Goal: Information Seeking & Learning: Learn about a topic

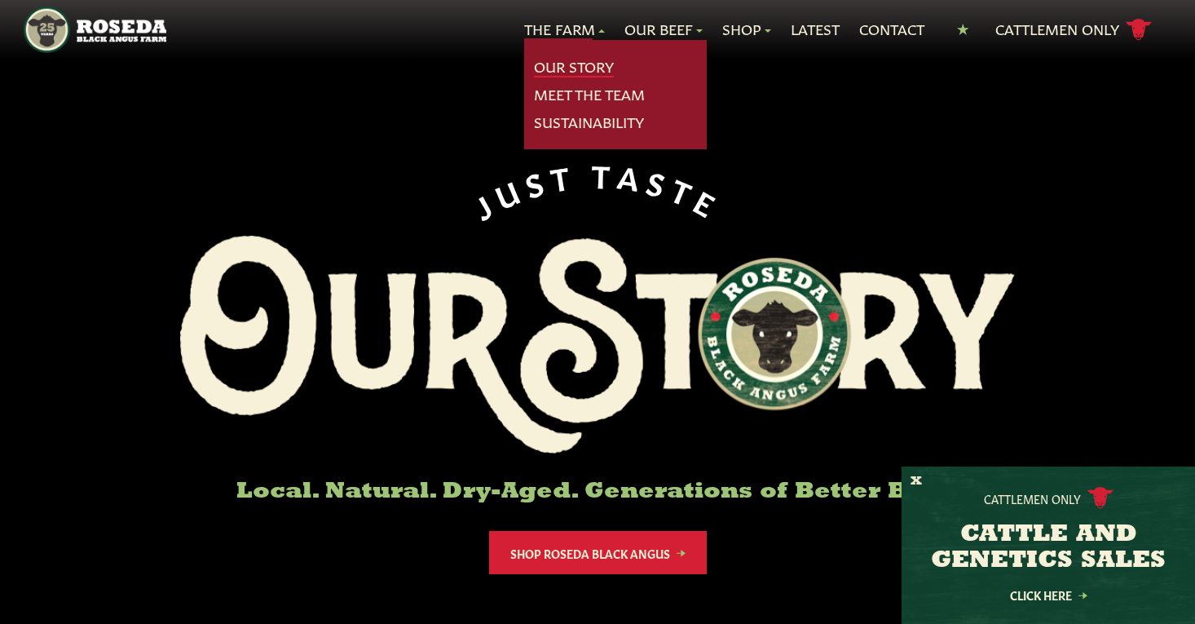
click at [555, 64] on link "Our Story" at bounding box center [574, 66] width 80 height 21
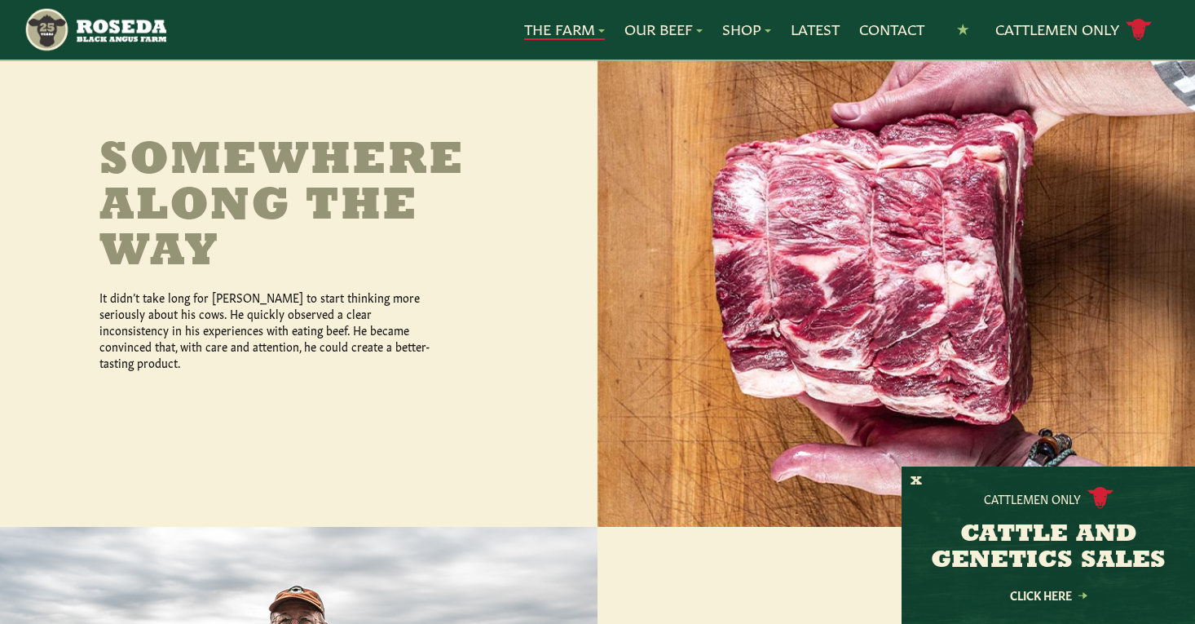
scroll to position [760, 0]
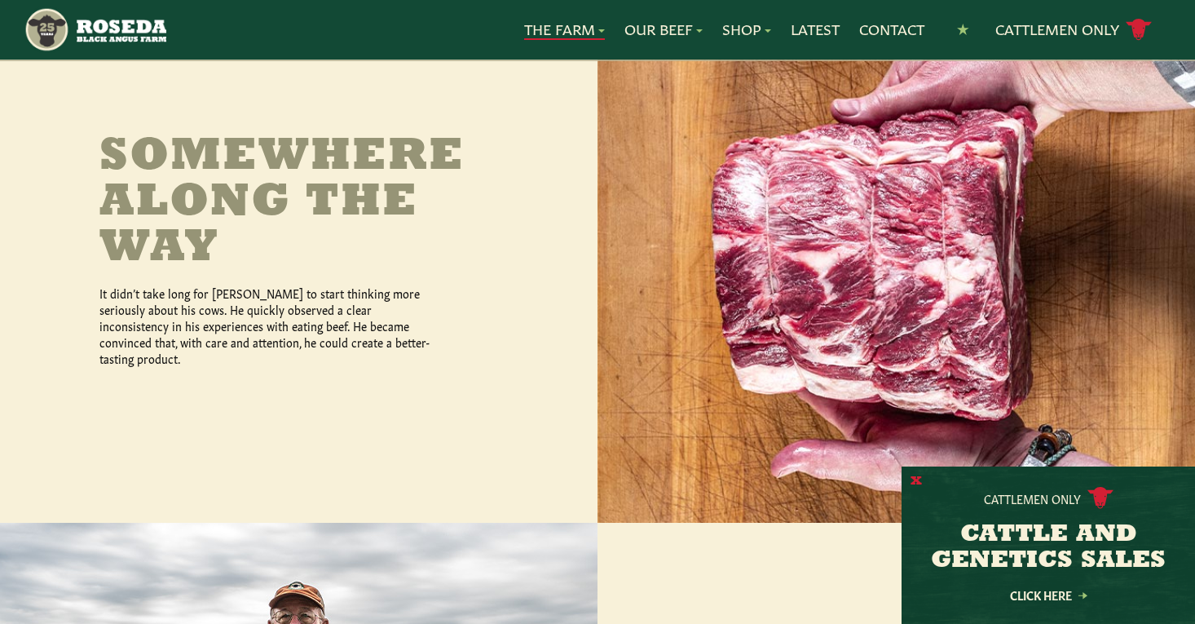
click at [911, 479] on button "X" at bounding box center [916, 481] width 11 height 17
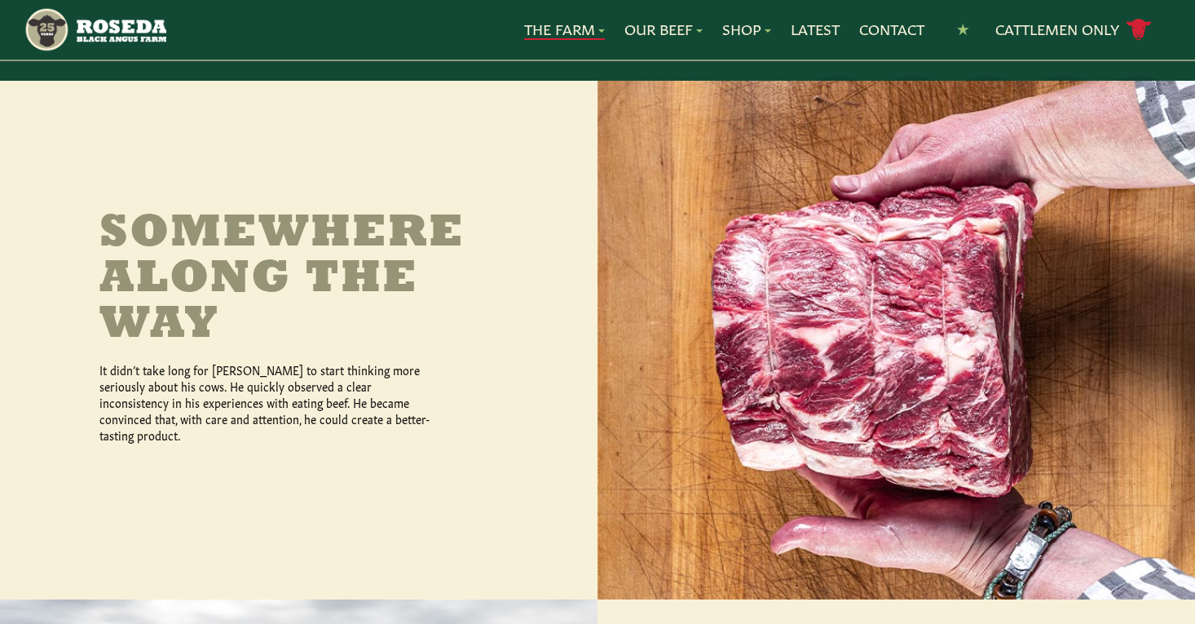
scroll to position [686, 0]
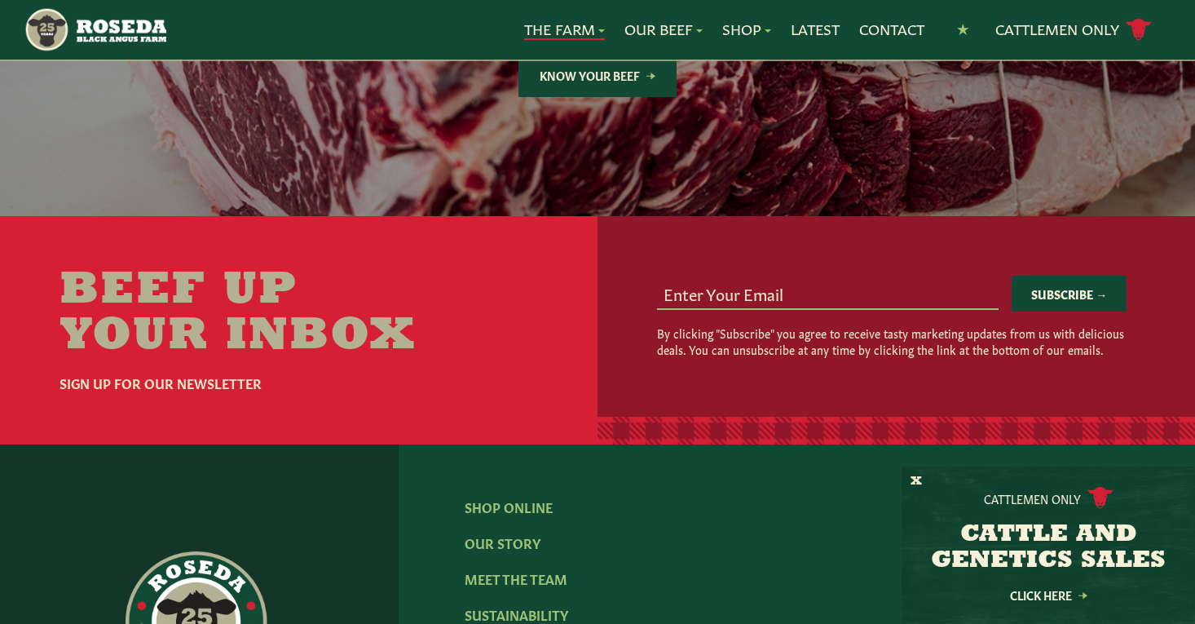
scroll to position [4827, 0]
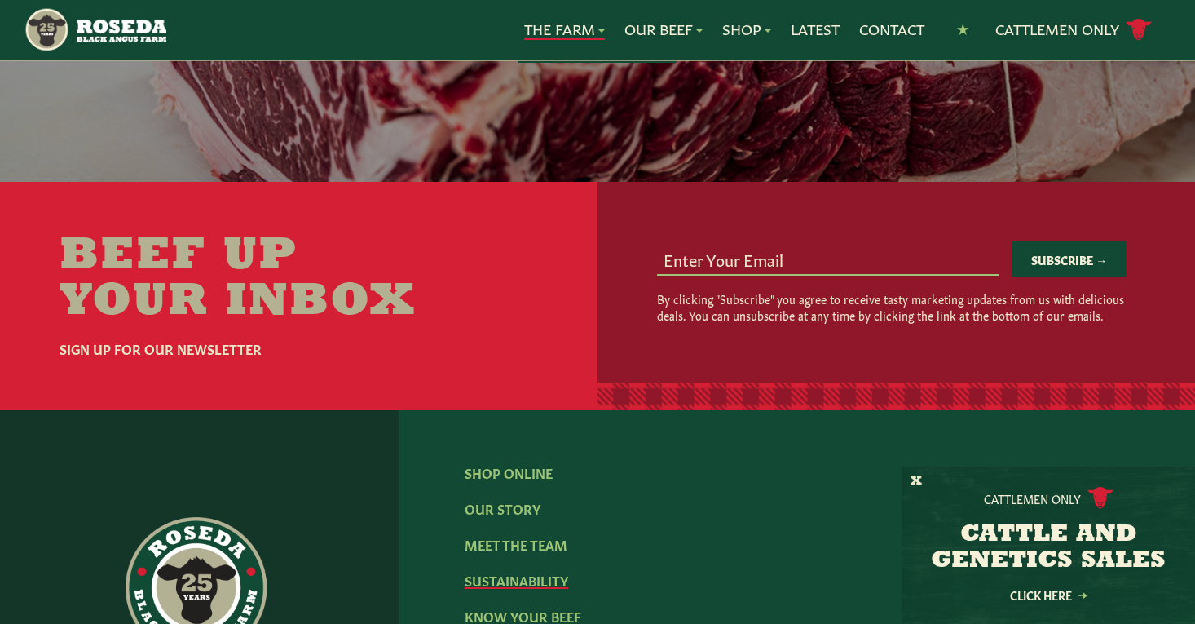
click at [495, 571] on link "Sustainability" at bounding box center [517, 580] width 104 height 18
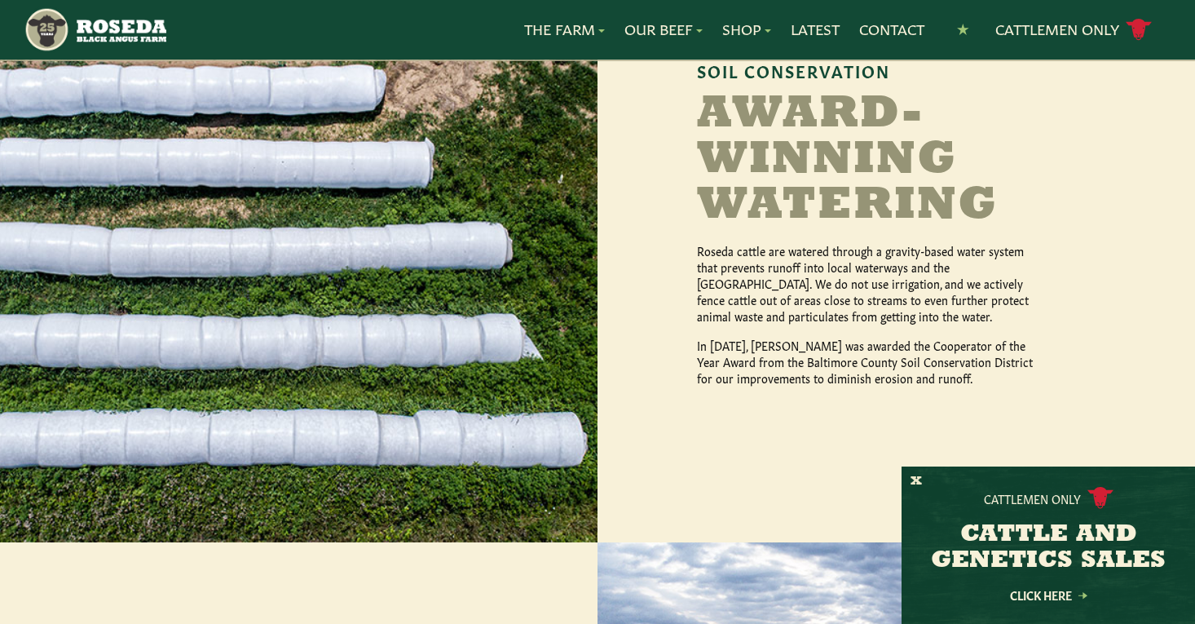
scroll to position [1378, 0]
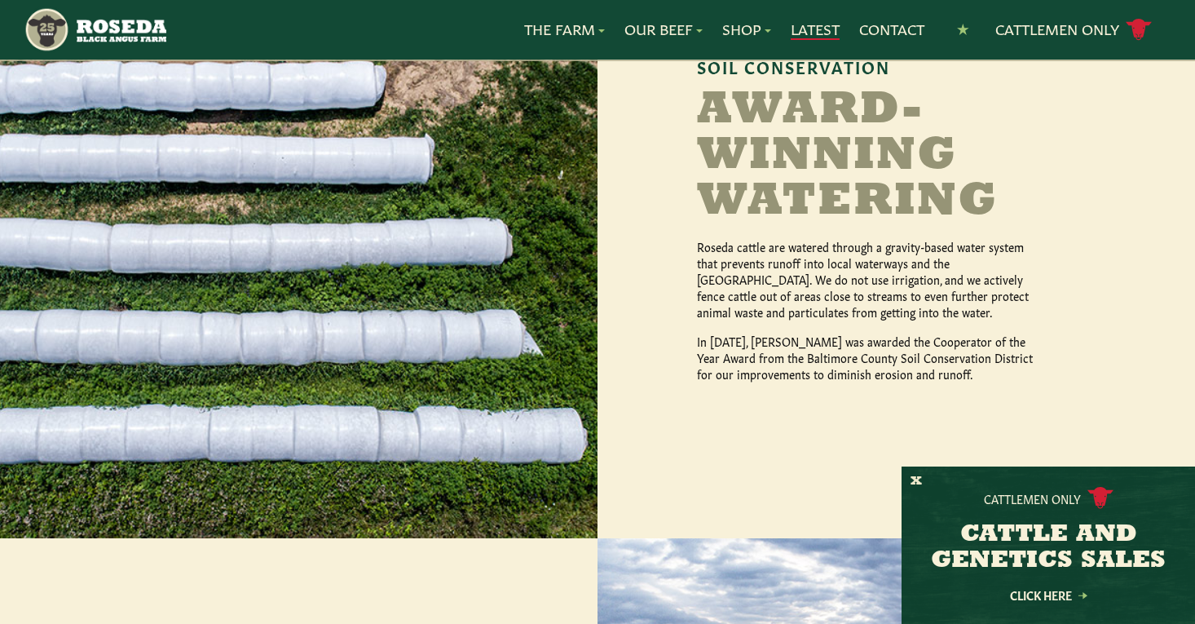
click at [799, 29] on link "Latest" at bounding box center [815, 29] width 49 height 21
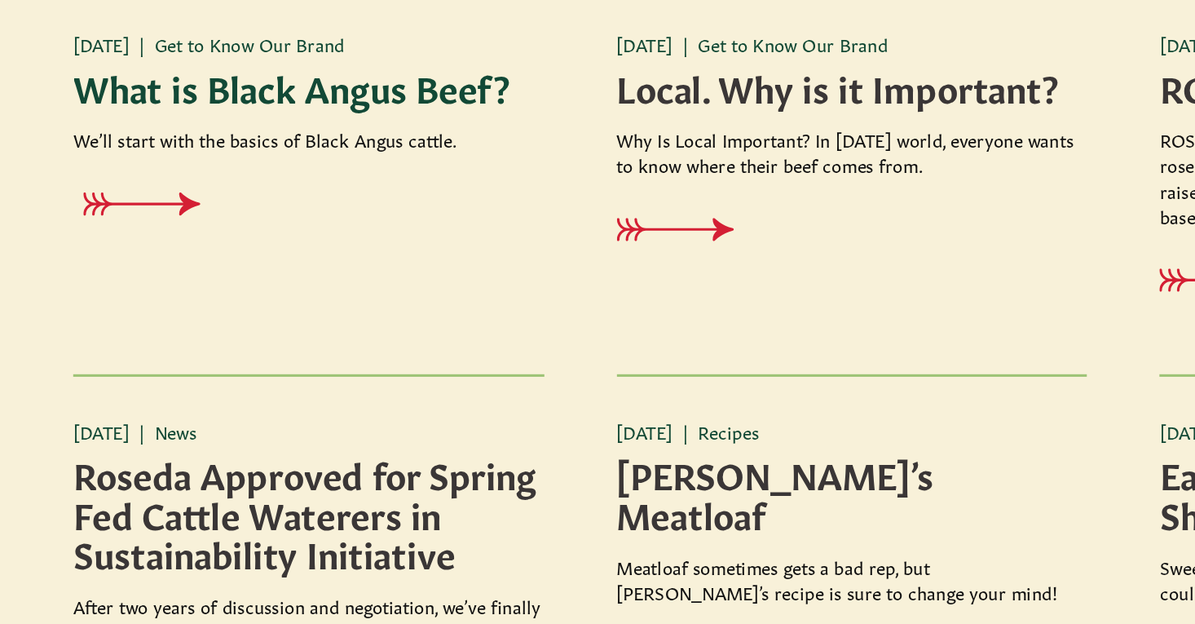
scroll to position [1139, 0]
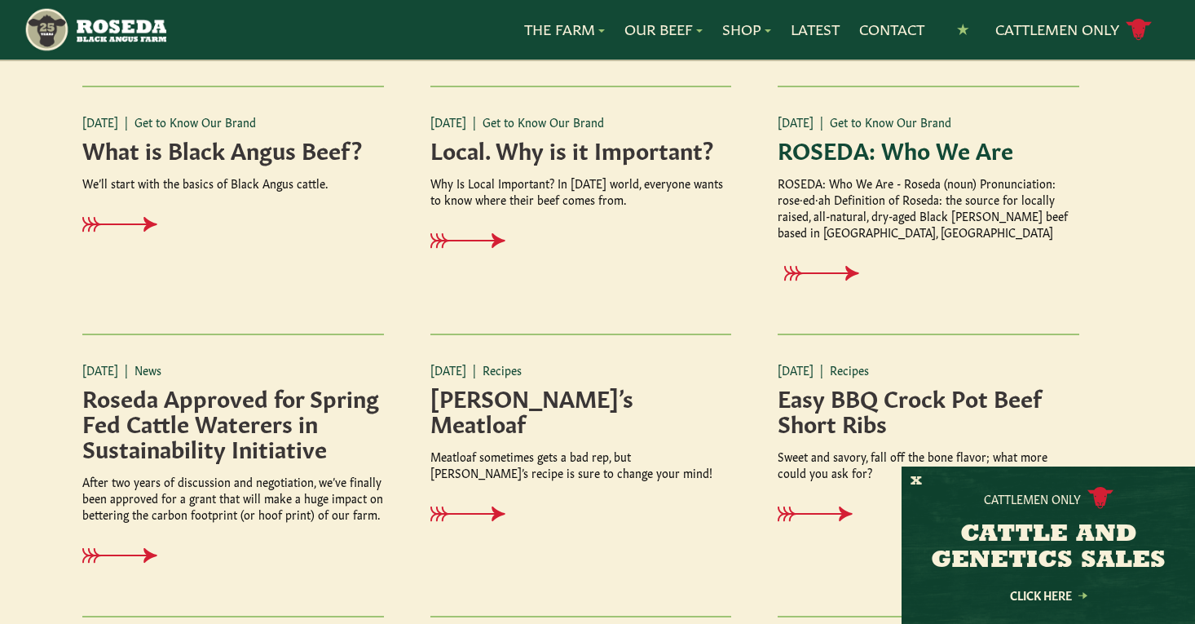
click at [896, 148] on h4 "ROSEDA: Who We Are" at bounding box center [929, 148] width 302 height 25
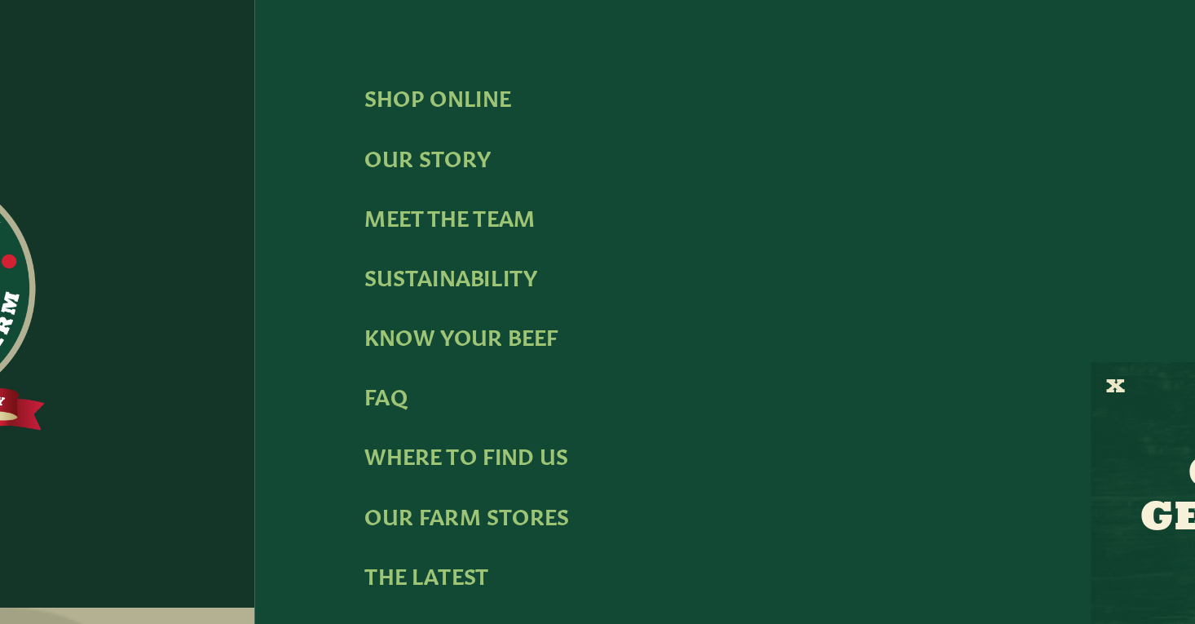
scroll to position [892, 0]
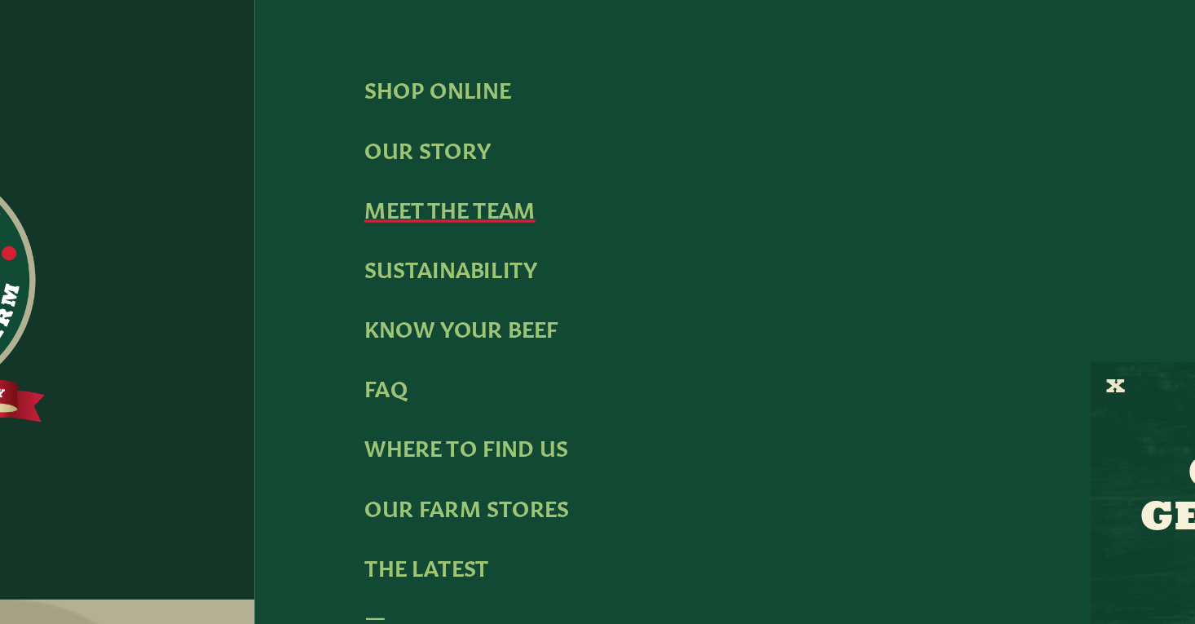
click at [465, 364] on link "Meet The Team" at bounding box center [516, 373] width 103 height 18
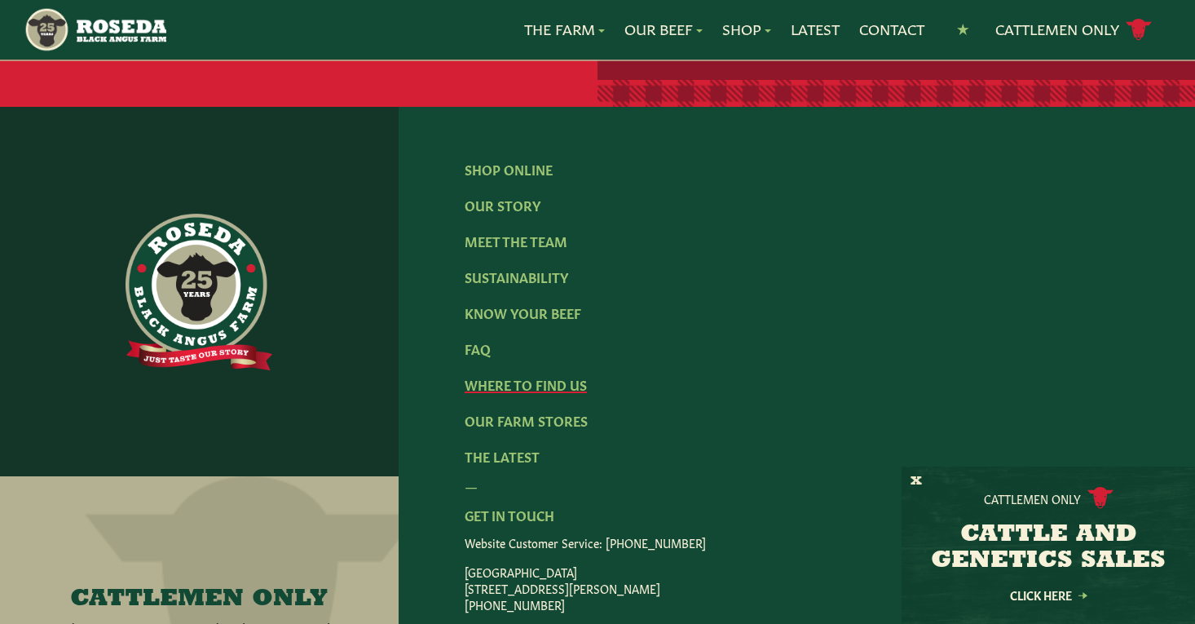
scroll to position [2319, 0]
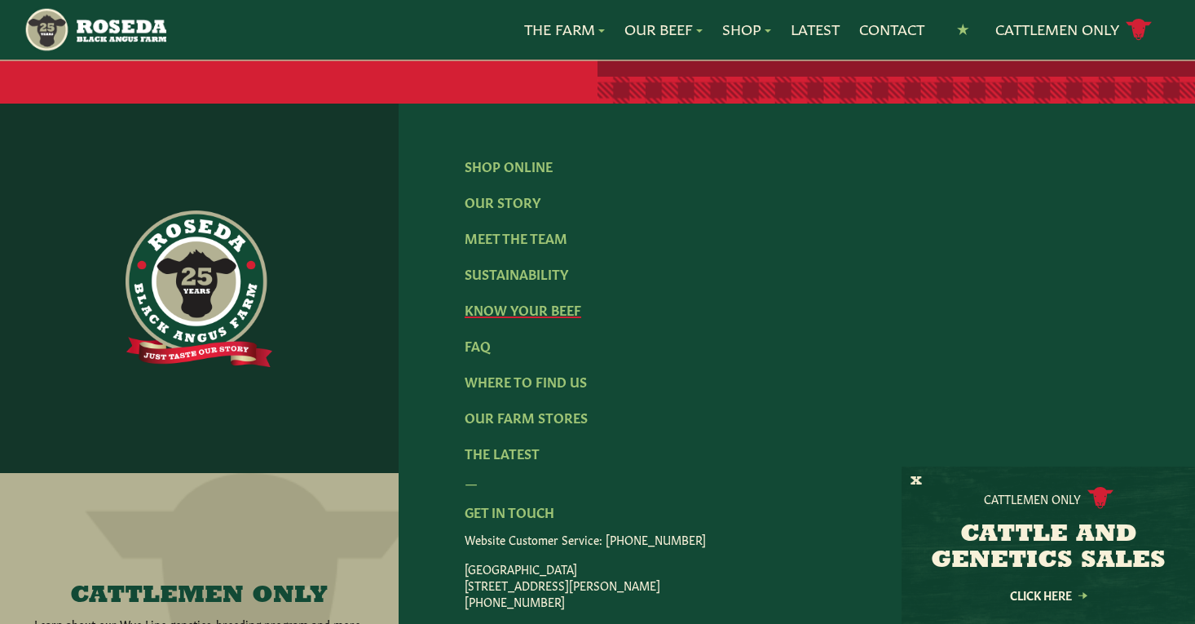
click at [512, 300] on link "Know Your Beef" at bounding box center [523, 309] width 117 height 18
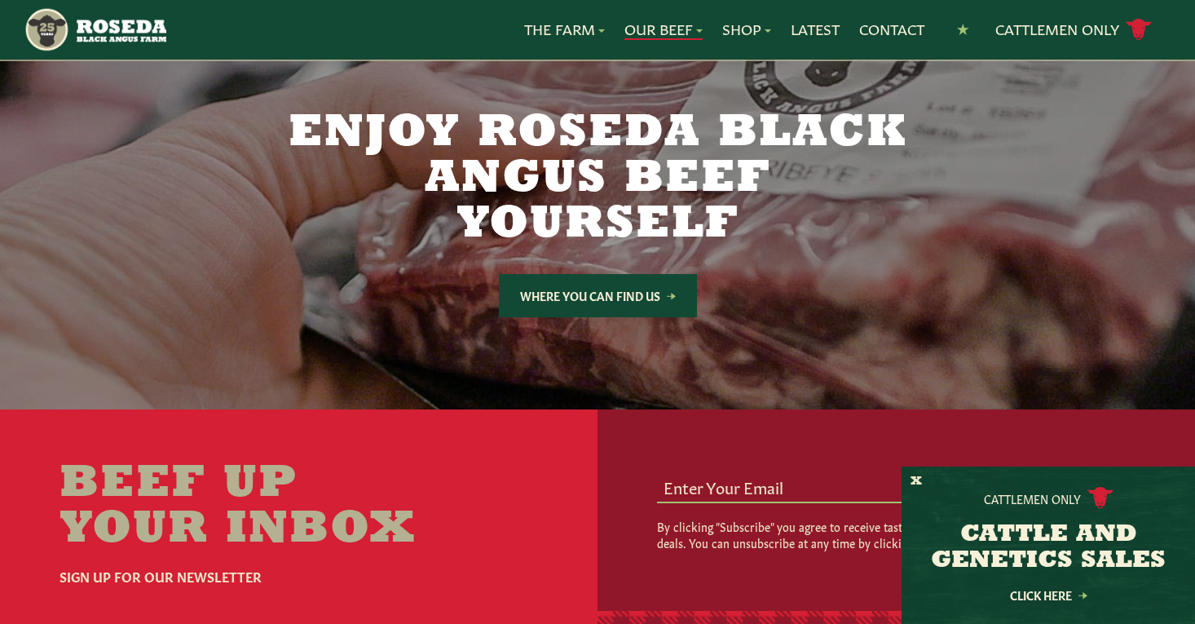
scroll to position [3016, 0]
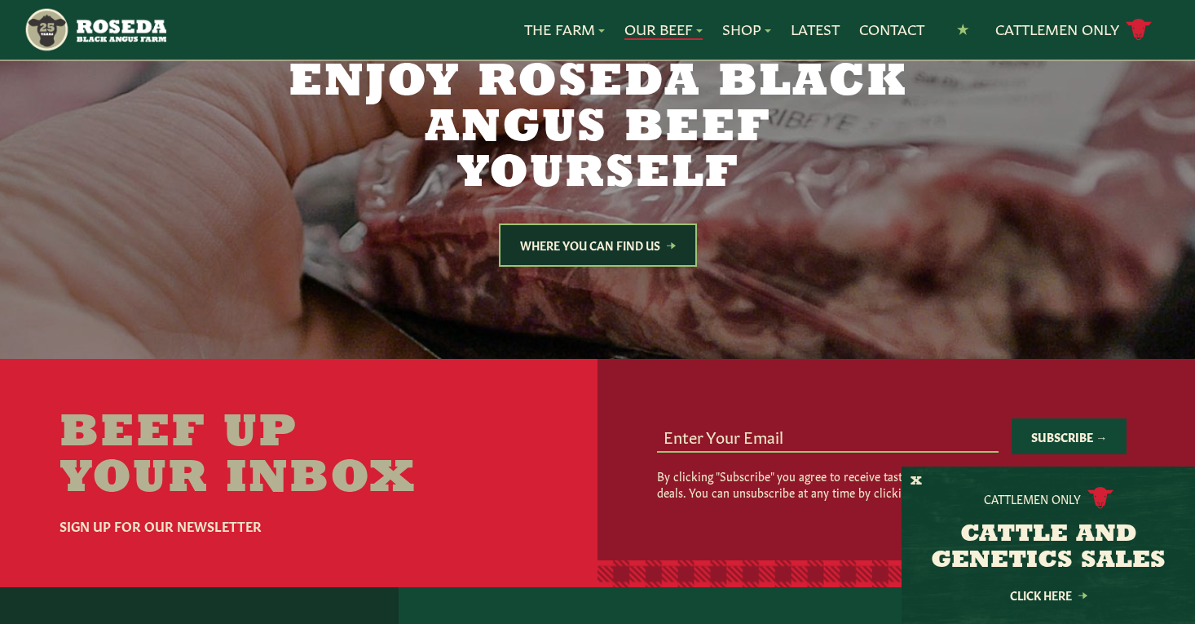
click at [638, 223] on link "Where You Can Find Us" at bounding box center [598, 244] width 198 height 43
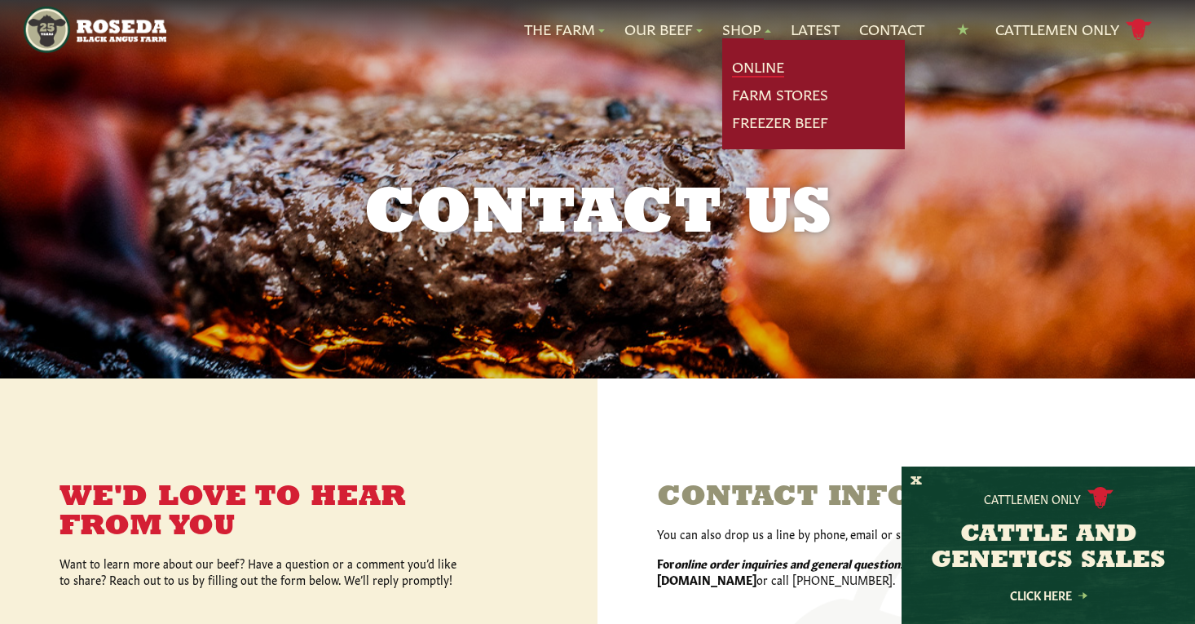
click at [748, 63] on link "Online" at bounding box center [758, 66] width 52 height 21
